Goal: Use online tool/utility: Utilize a website feature to perform a specific function

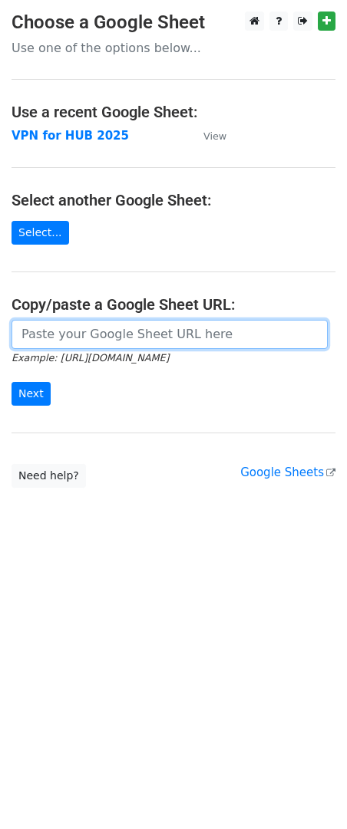
click at [107, 346] on input "url" at bounding box center [169, 334] width 316 height 29
paste input "[URL][DOMAIN_NAME]"
type input "[URL][DOMAIN_NAME]"
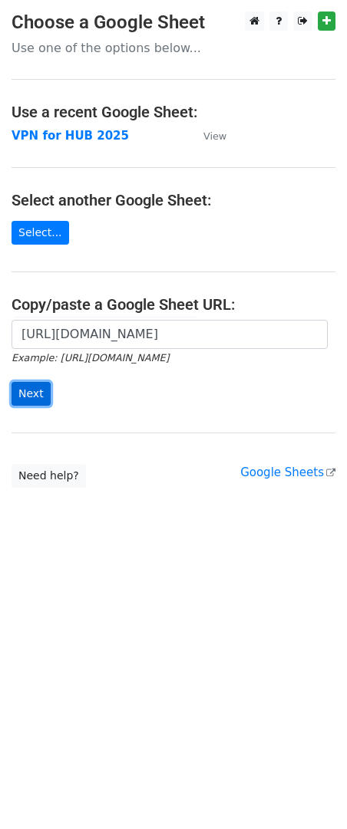
click at [30, 399] on input "Next" at bounding box center [30, 394] width 39 height 24
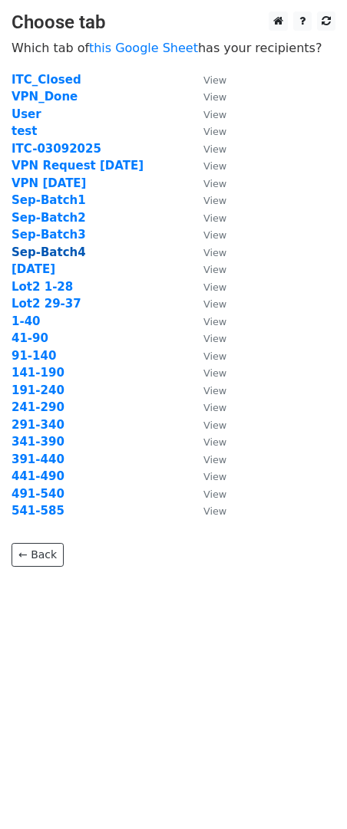
click at [44, 256] on strong "Sep-Batch4" at bounding box center [48, 252] width 74 height 14
